Goal: Information Seeking & Learning: Check status

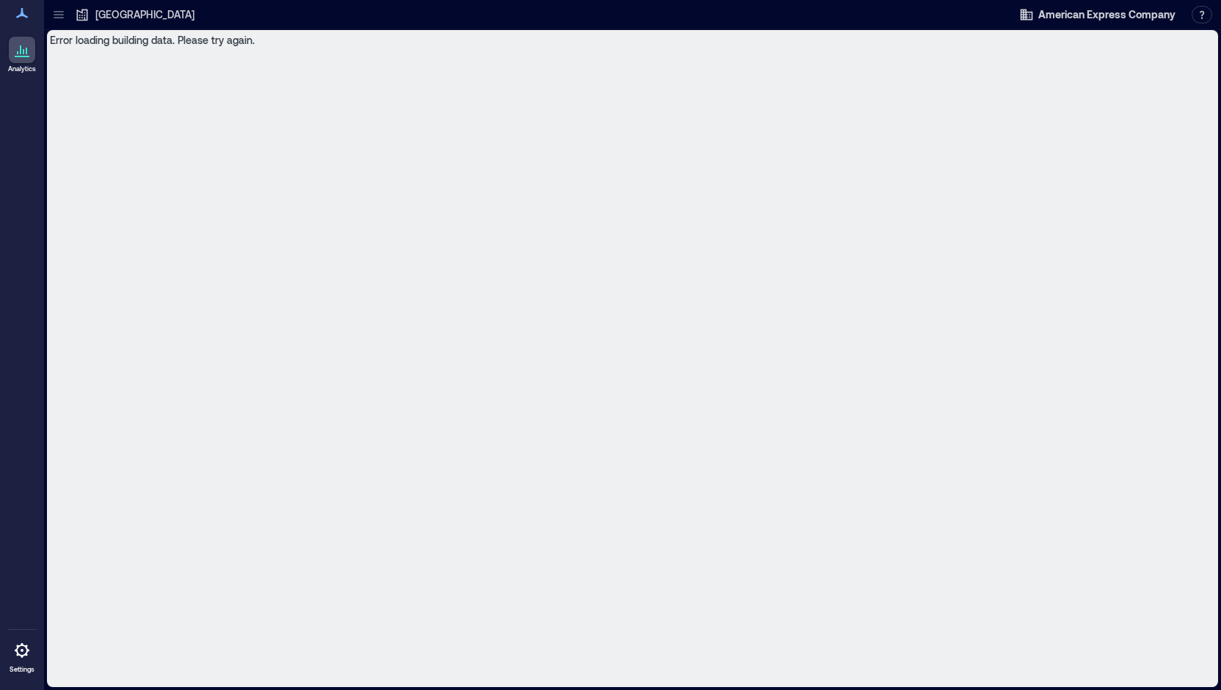
click at [17, 52] on icon at bounding box center [22, 50] width 18 height 18
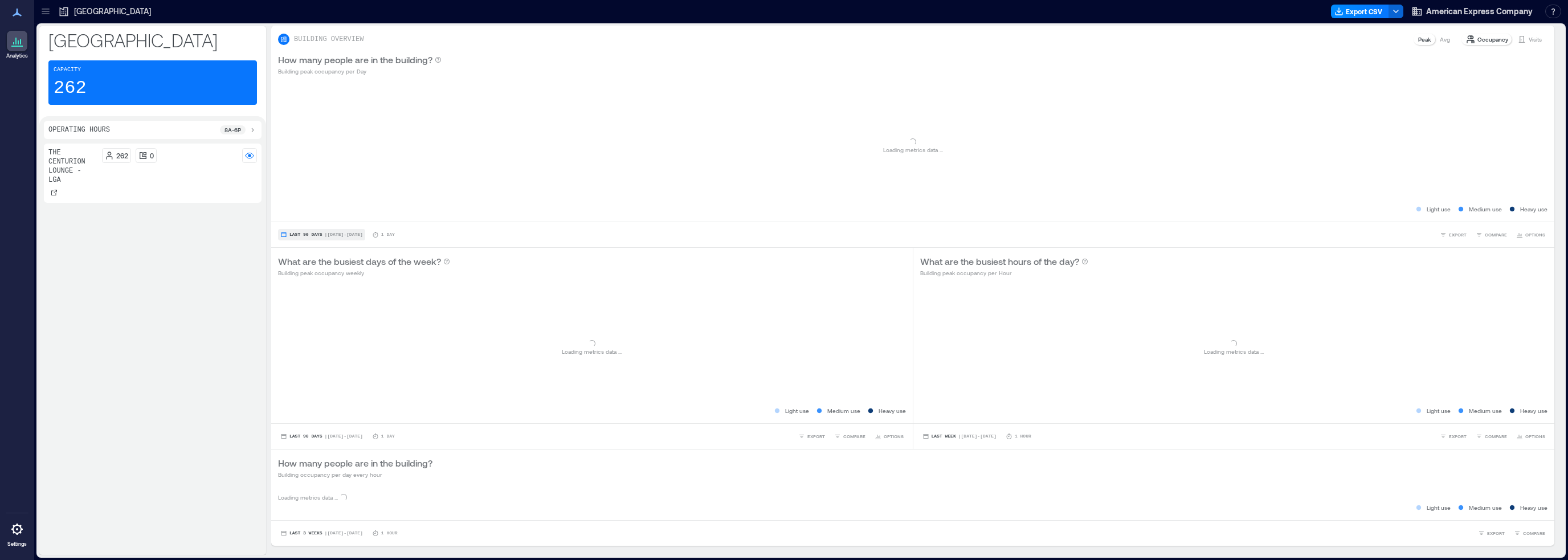
click at [317, 235] on span "Last 90 Days" at bounding box center [306, 235] width 33 height 0
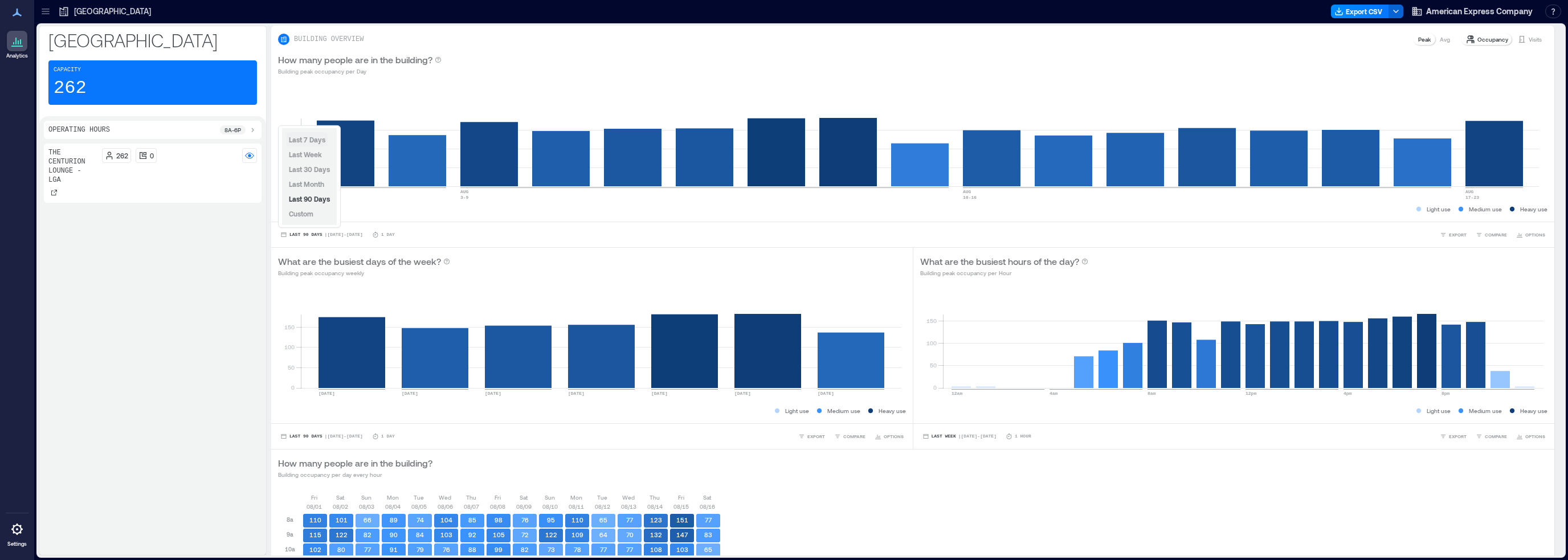
click at [307, 138] on span "Last 7 Days" at bounding box center [307, 140] width 37 height 8
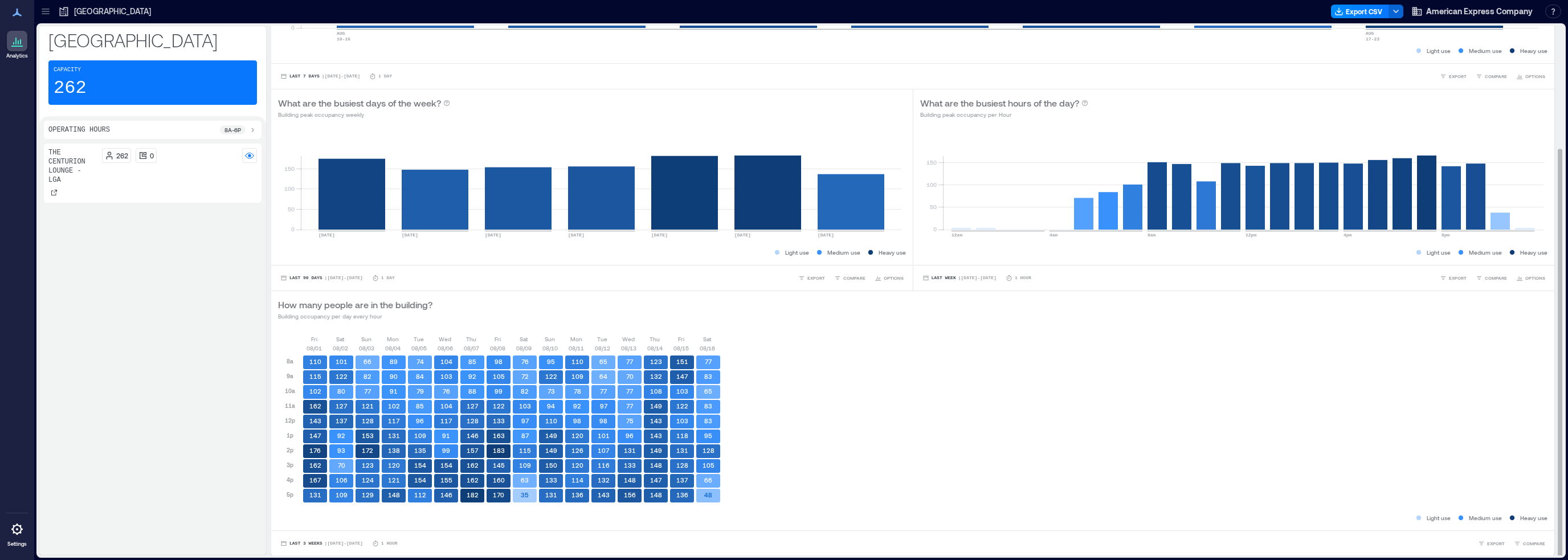
scroll to position [1, 0]
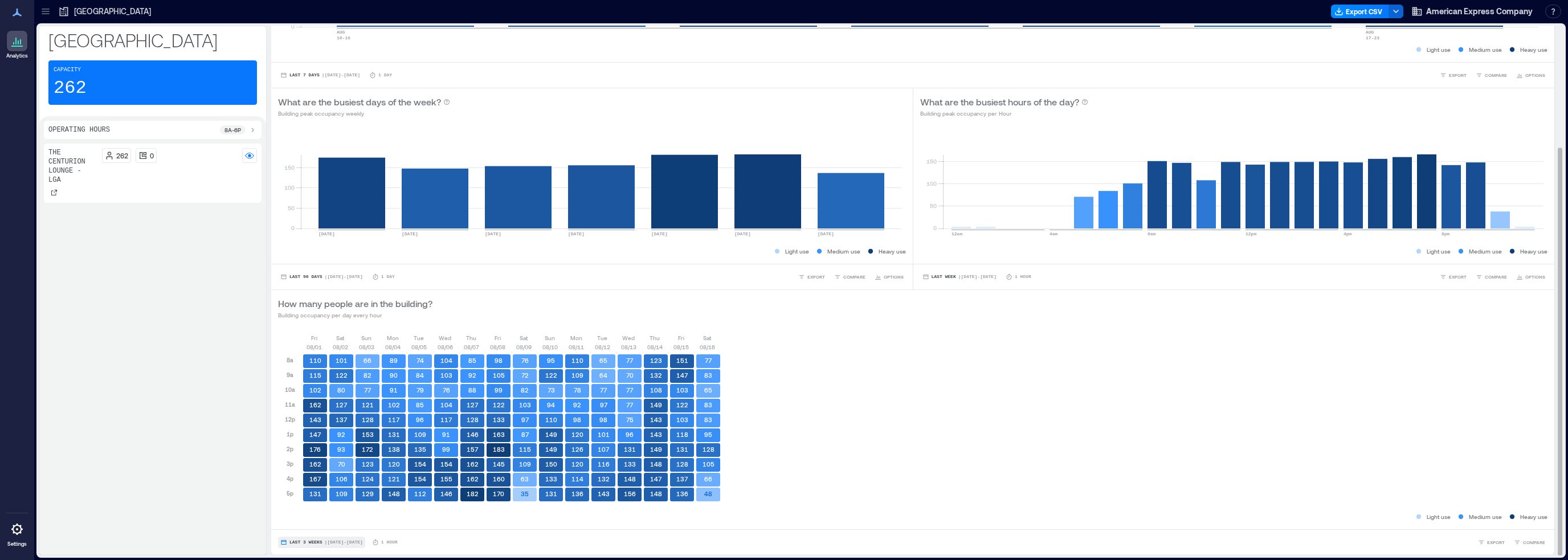
click at [315, 542] on span "Last 3 Weeks" at bounding box center [306, 542] width 33 height 0
click at [303, 476] on span "Last 7 Days" at bounding box center [307, 475] width 37 height 8
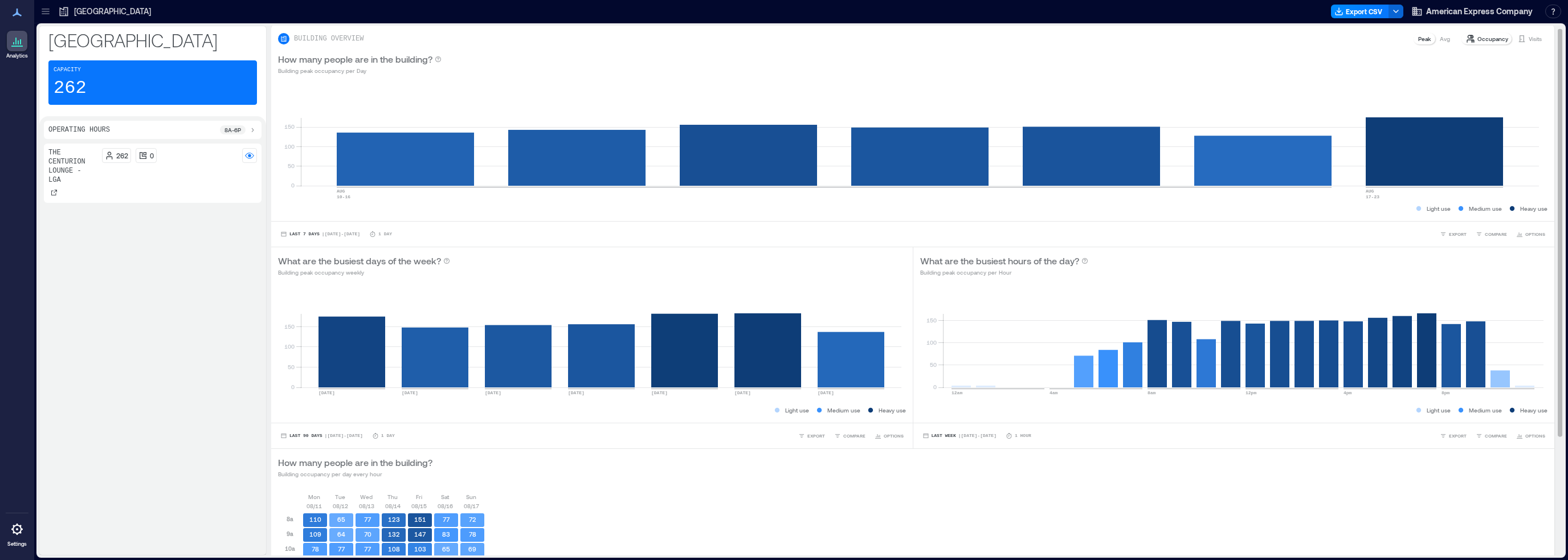
scroll to position [0, 0]
click at [251, 155] on rect at bounding box center [249, 155] width 9 height 9
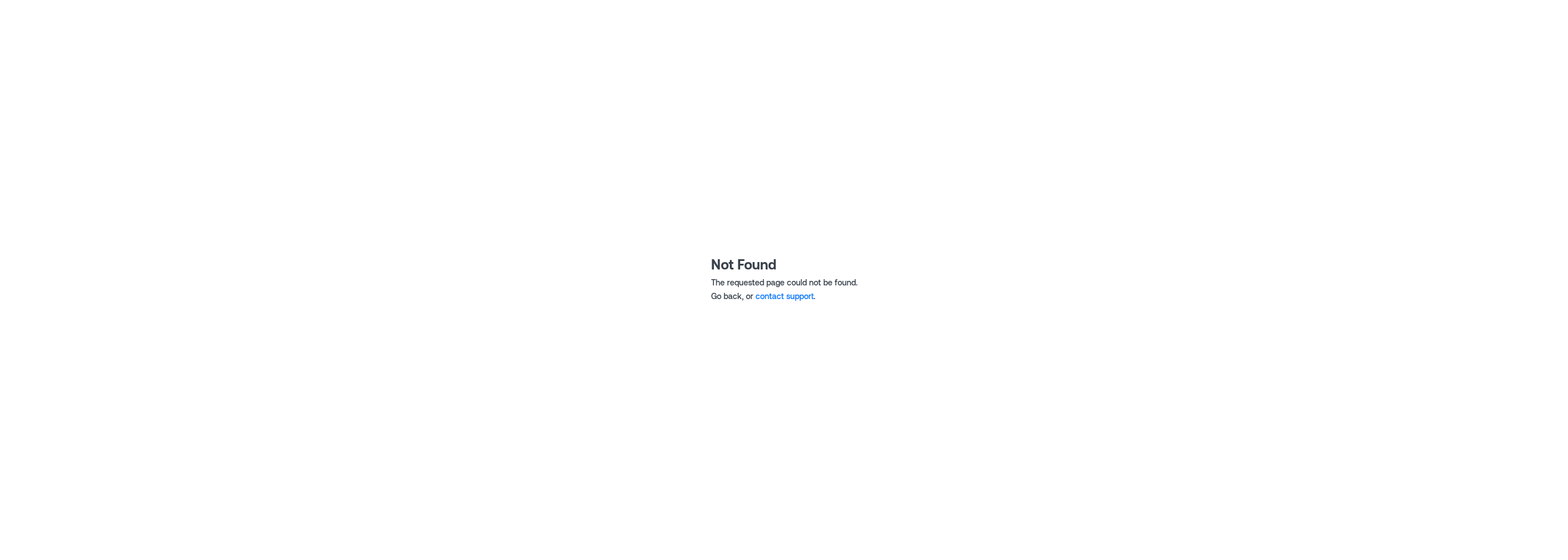
click at [787, 294] on link "contact support" at bounding box center [784, 296] width 58 height 9
